Goal: Go to known website: Access a specific website the user already knows

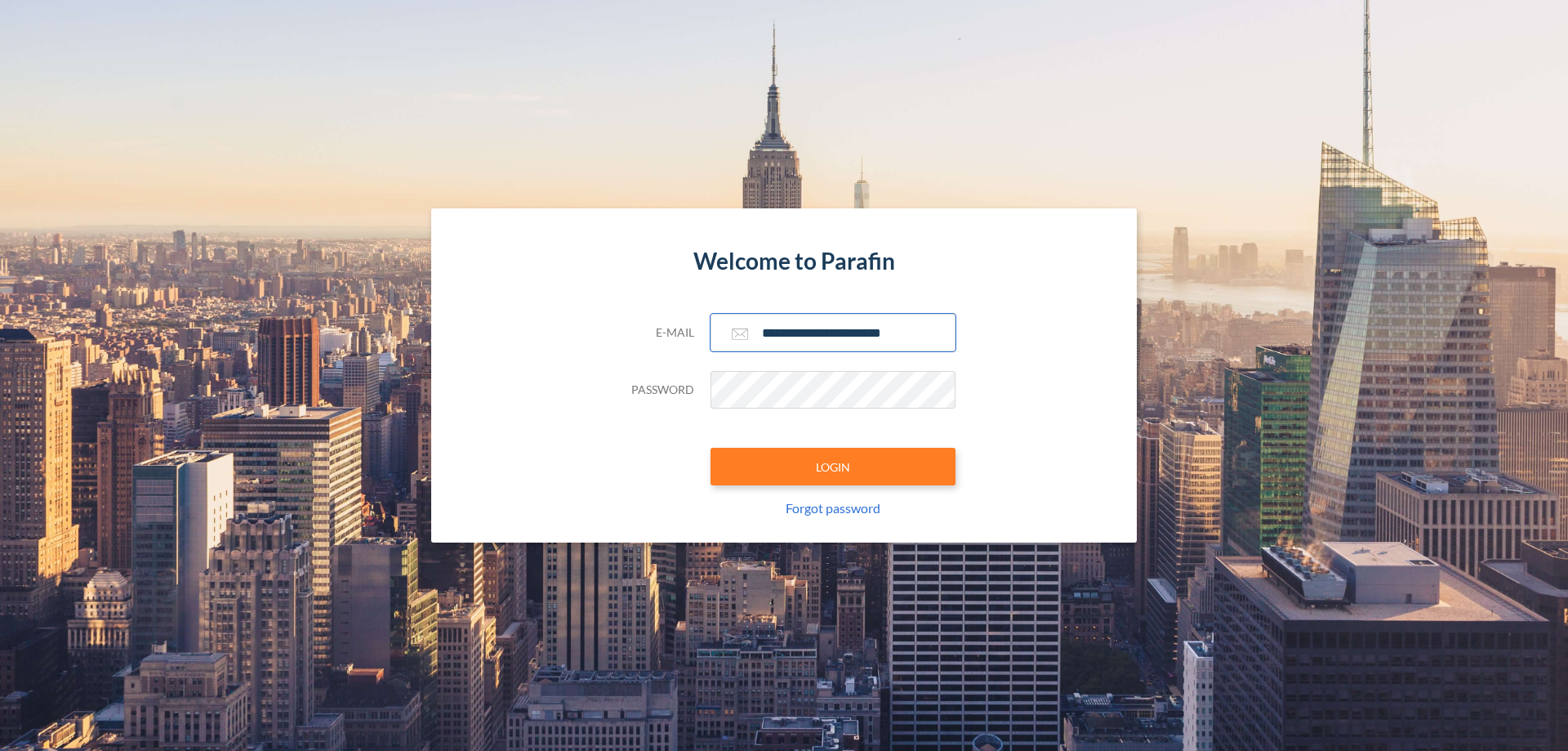
type input "**********"
click at [833, 467] on button "LOGIN" at bounding box center [833, 466] width 245 height 37
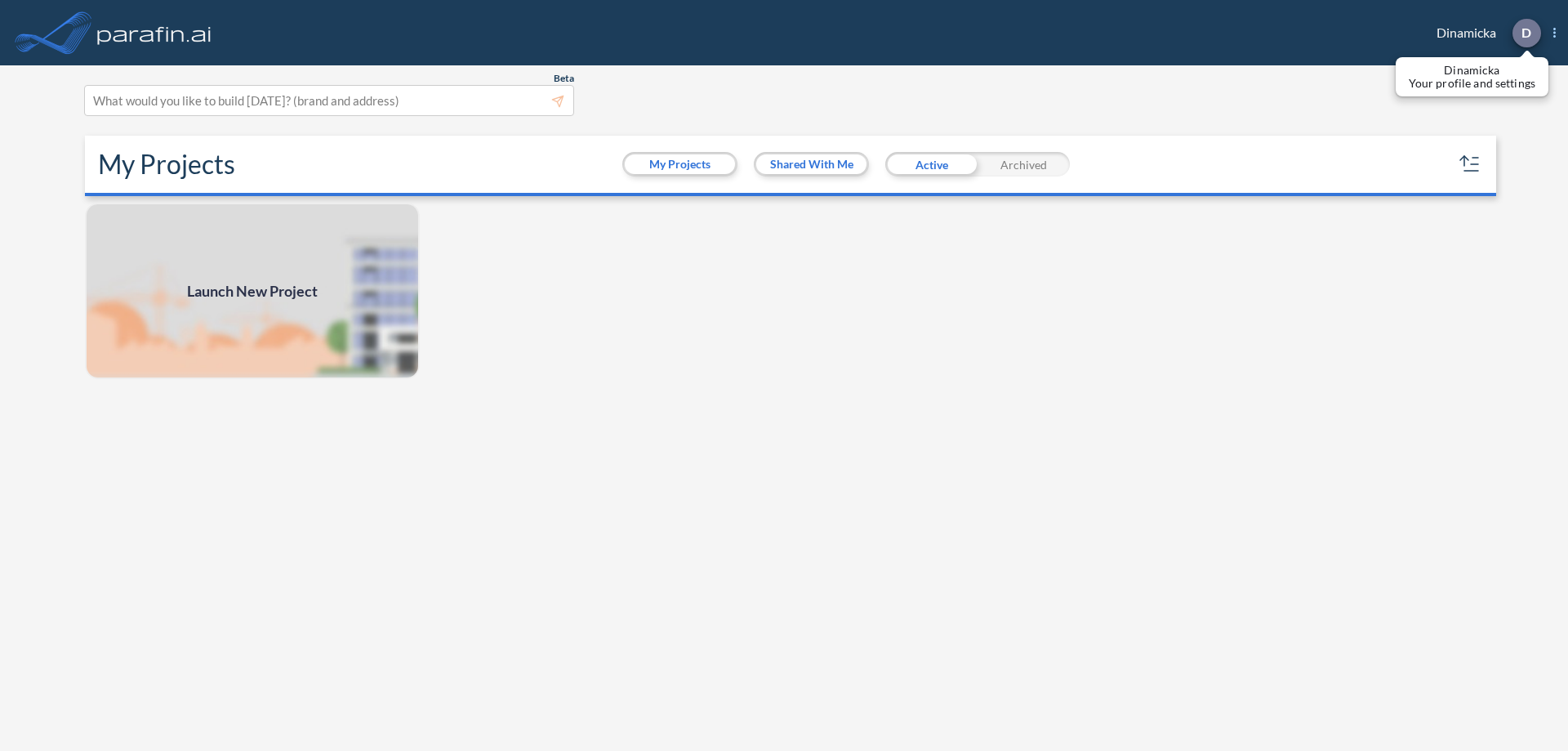
click at [1526, 33] on p "D" at bounding box center [1526, 32] width 10 height 15
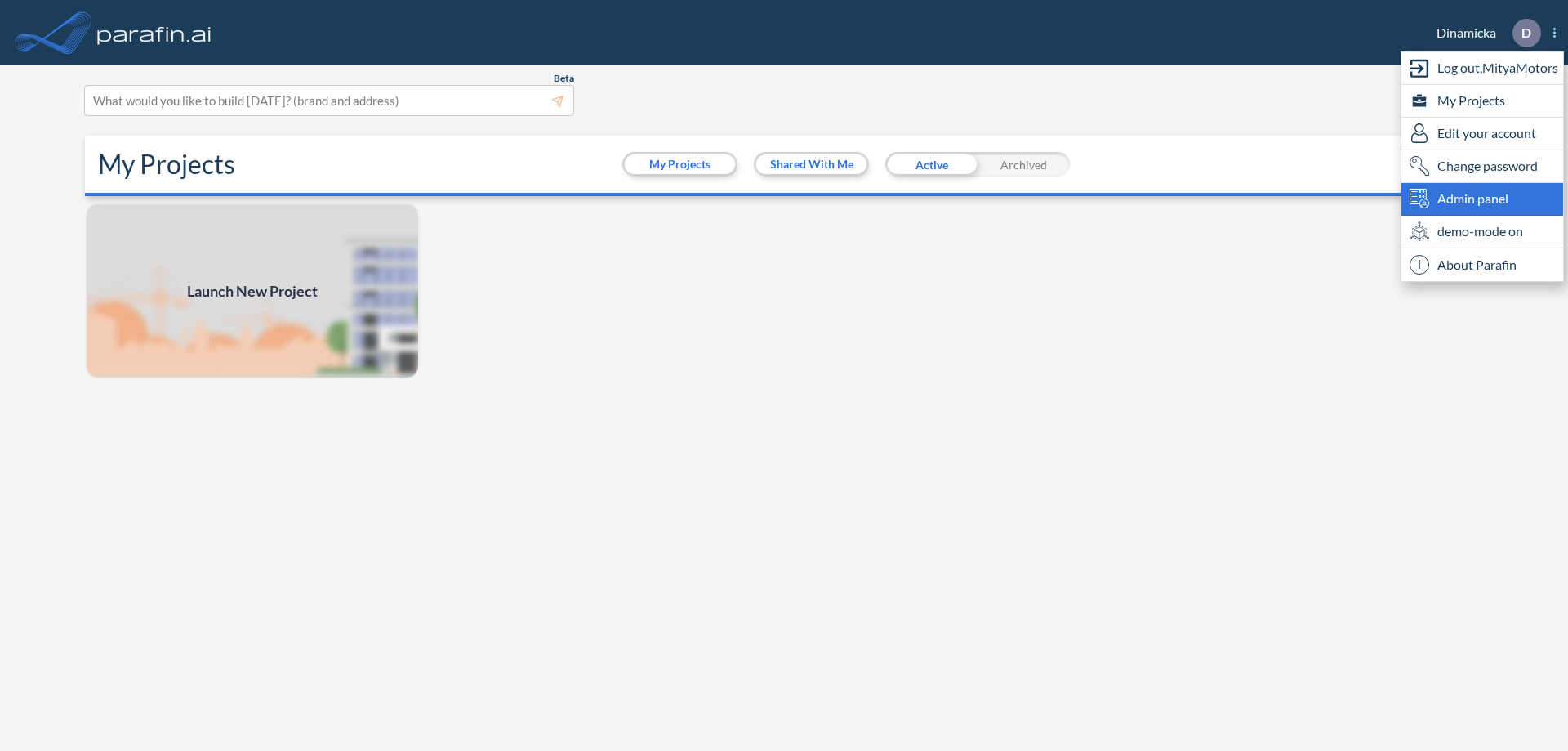
click at [1482, 199] on span "Admin panel" at bounding box center [1473, 199] width 71 height 20
